Goal: Information Seeking & Learning: Understand process/instructions

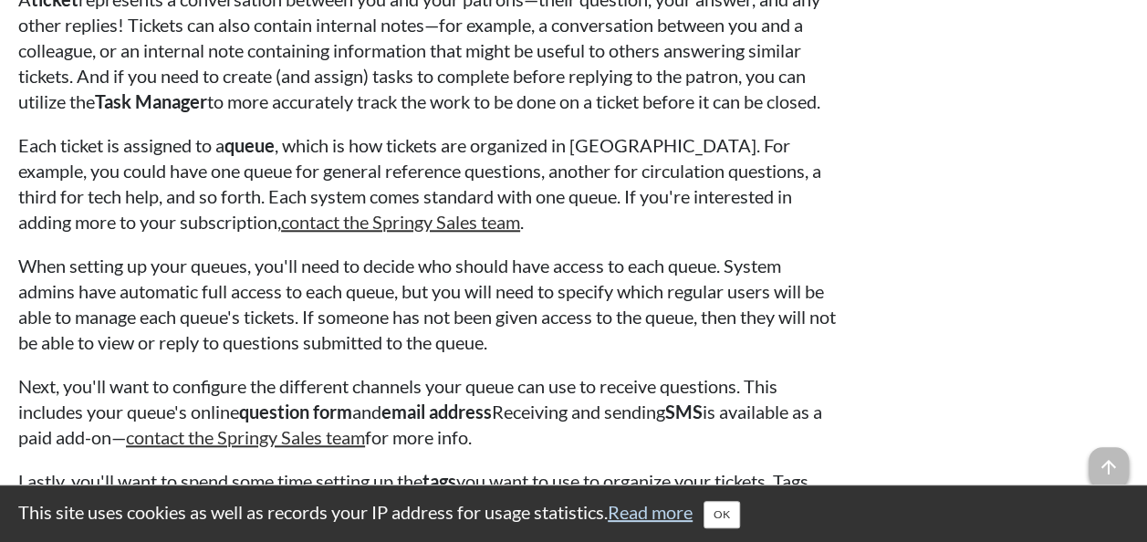
scroll to position [4198, 0]
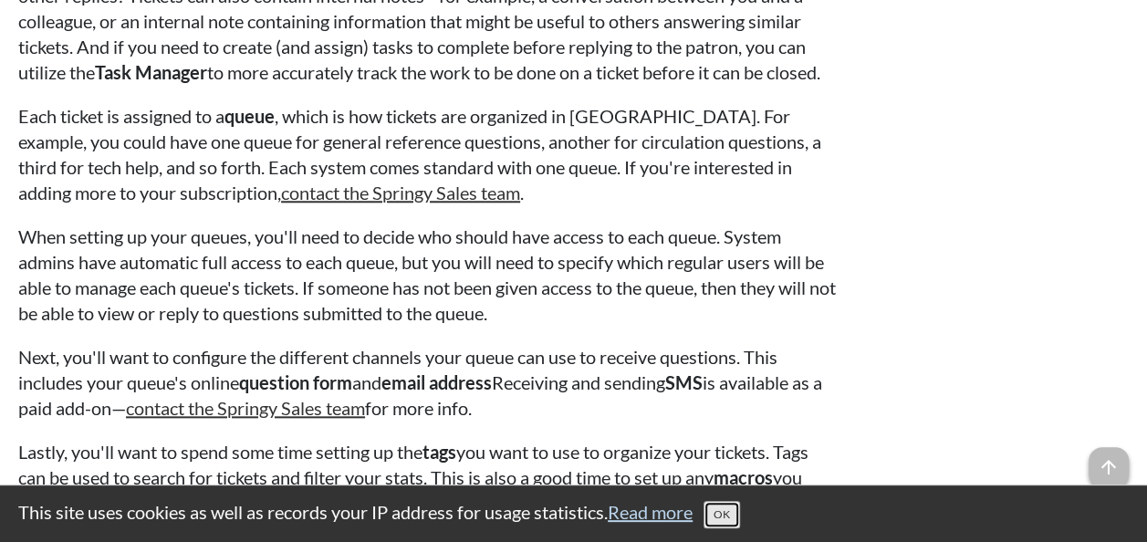
click at [720, 510] on button "OK" at bounding box center [722, 514] width 37 height 27
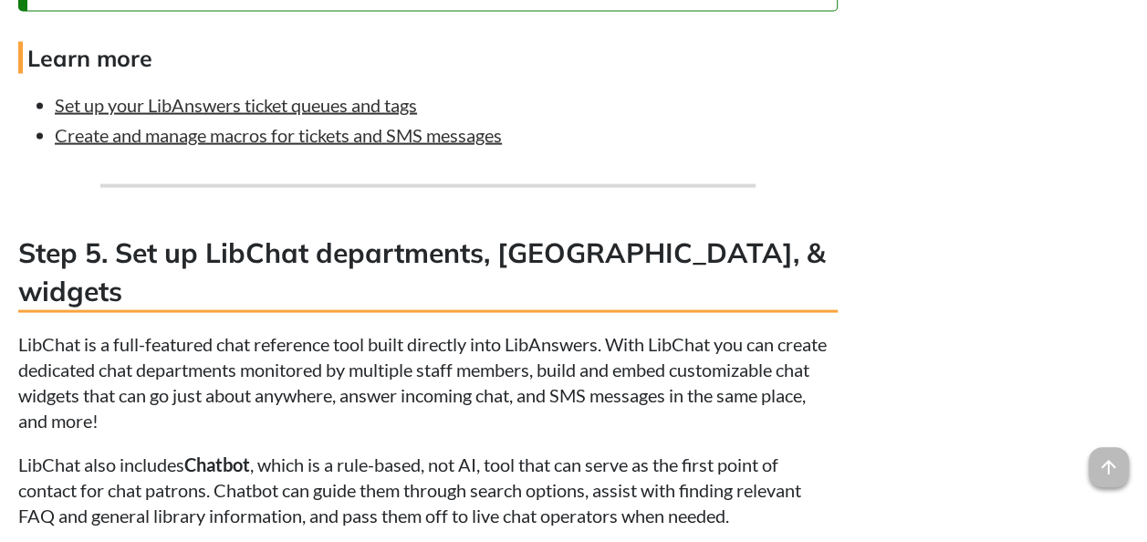
scroll to position [5110, 0]
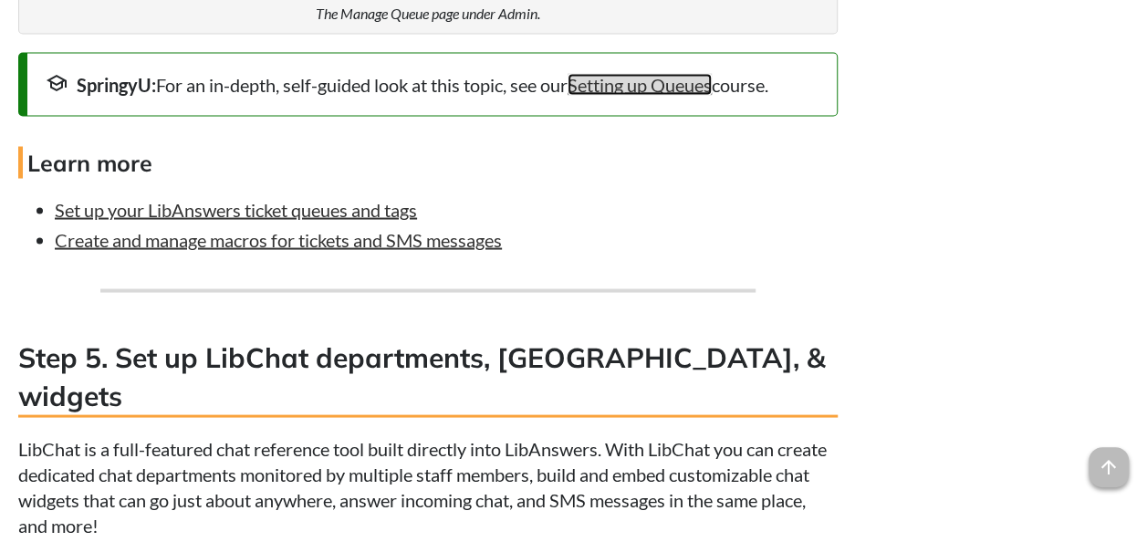
click at [642, 95] on link "Setting up Queues" at bounding box center [640, 84] width 144 height 22
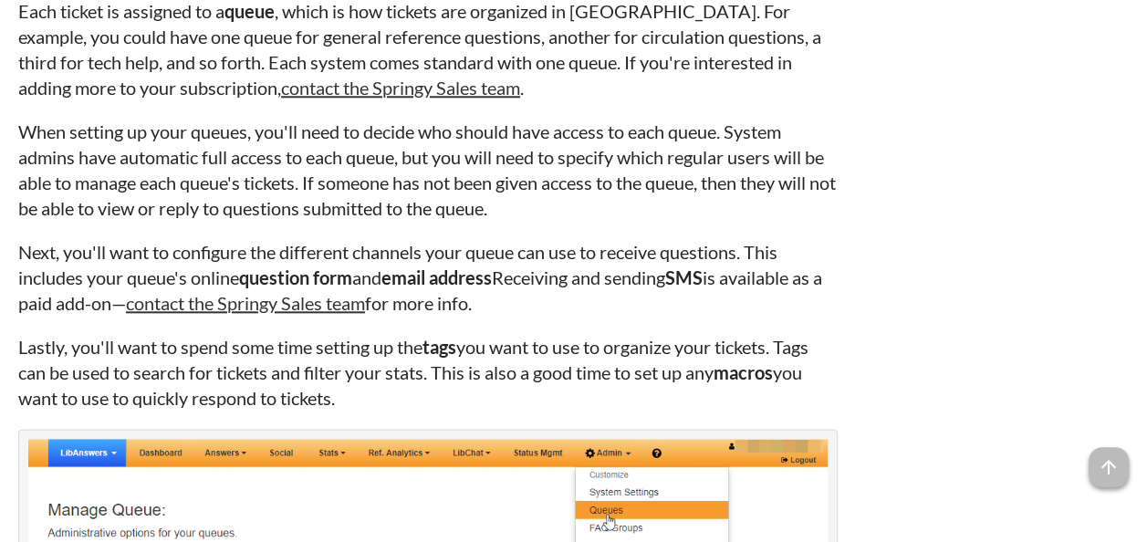
scroll to position [4305, 0]
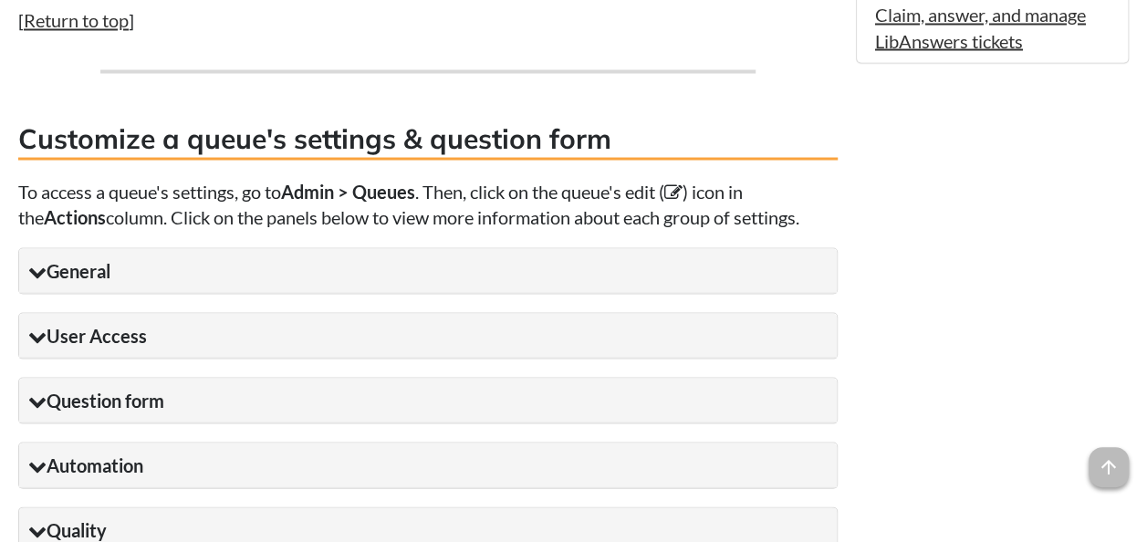
scroll to position [1734, 0]
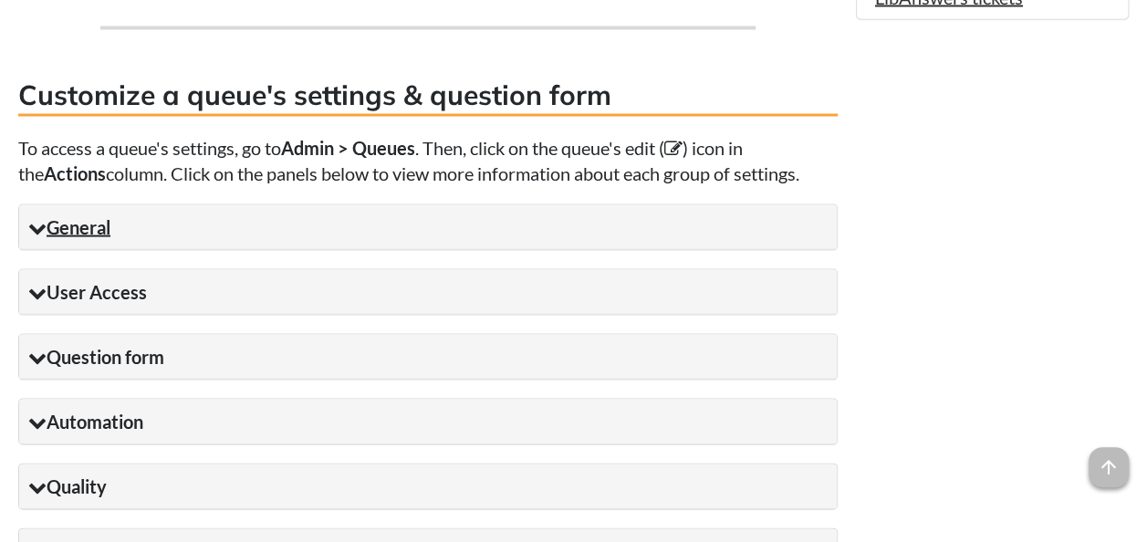
click at [207, 237] on summary "General" at bounding box center [428, 227] width 818 height 45
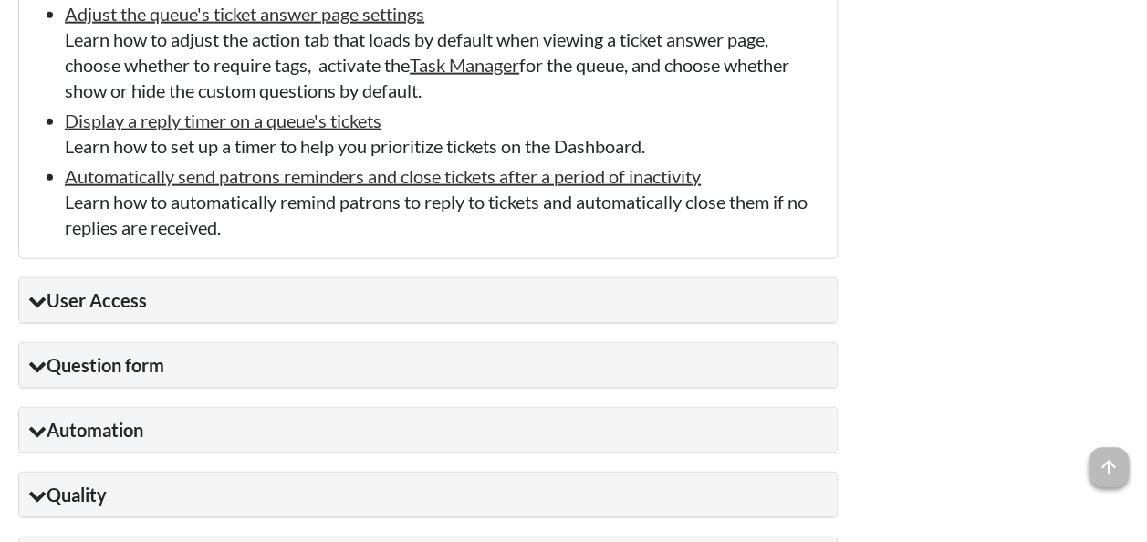
scroll to position [2190, 0]
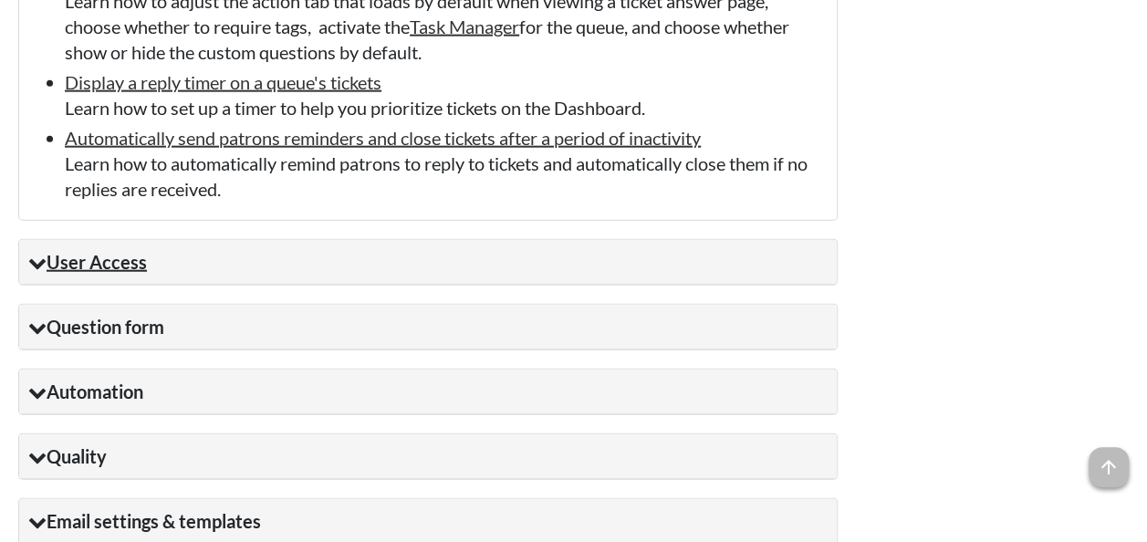
click at [207, 282] on summary "User Access" at bounding box center [428, 262] width 818 height 45
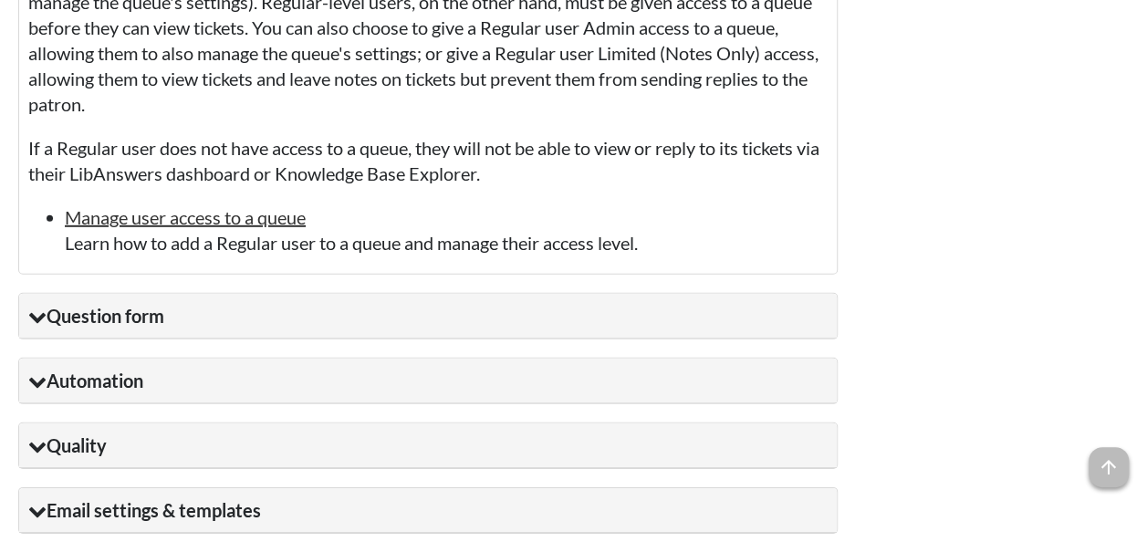
scroll to position [2646, 0]
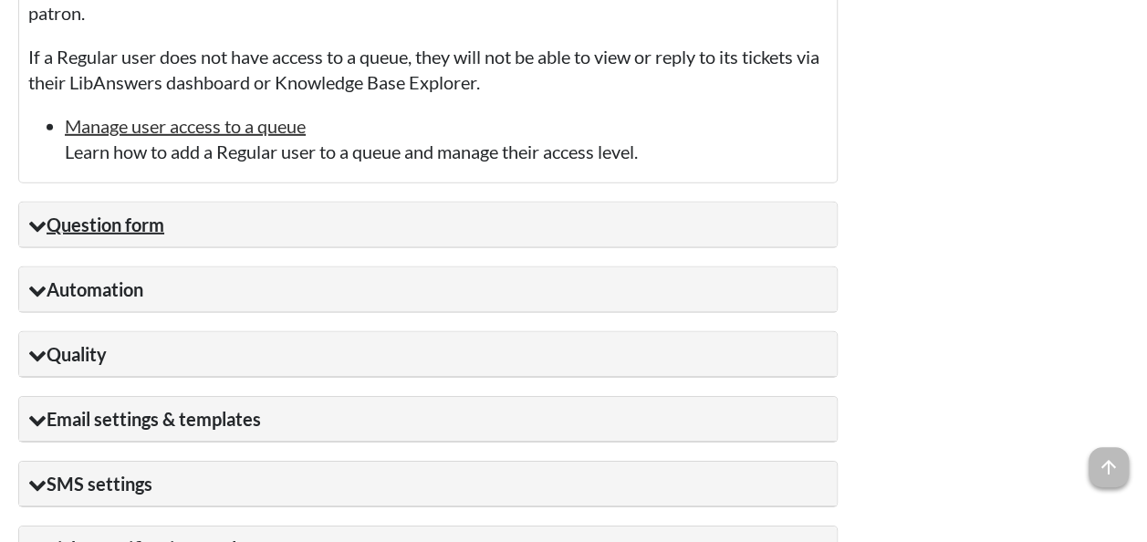
click at [196, 241] on summary "Question form" at bounding box center [428, 225] width 818 height 45
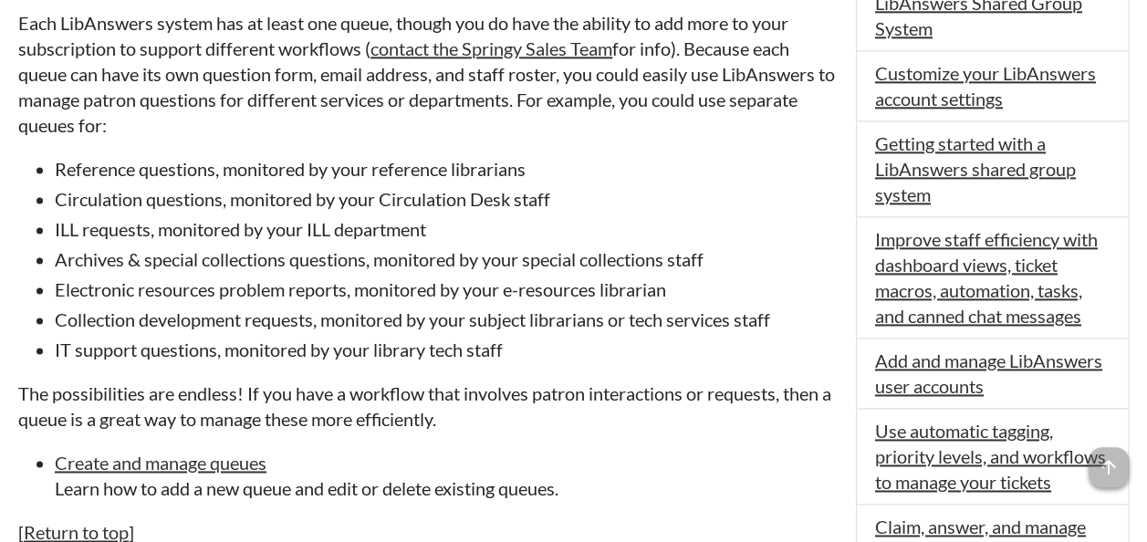
scroll to position [1186, 0]
